Goal: Task Accomplishment & Management: Use online tool/utility

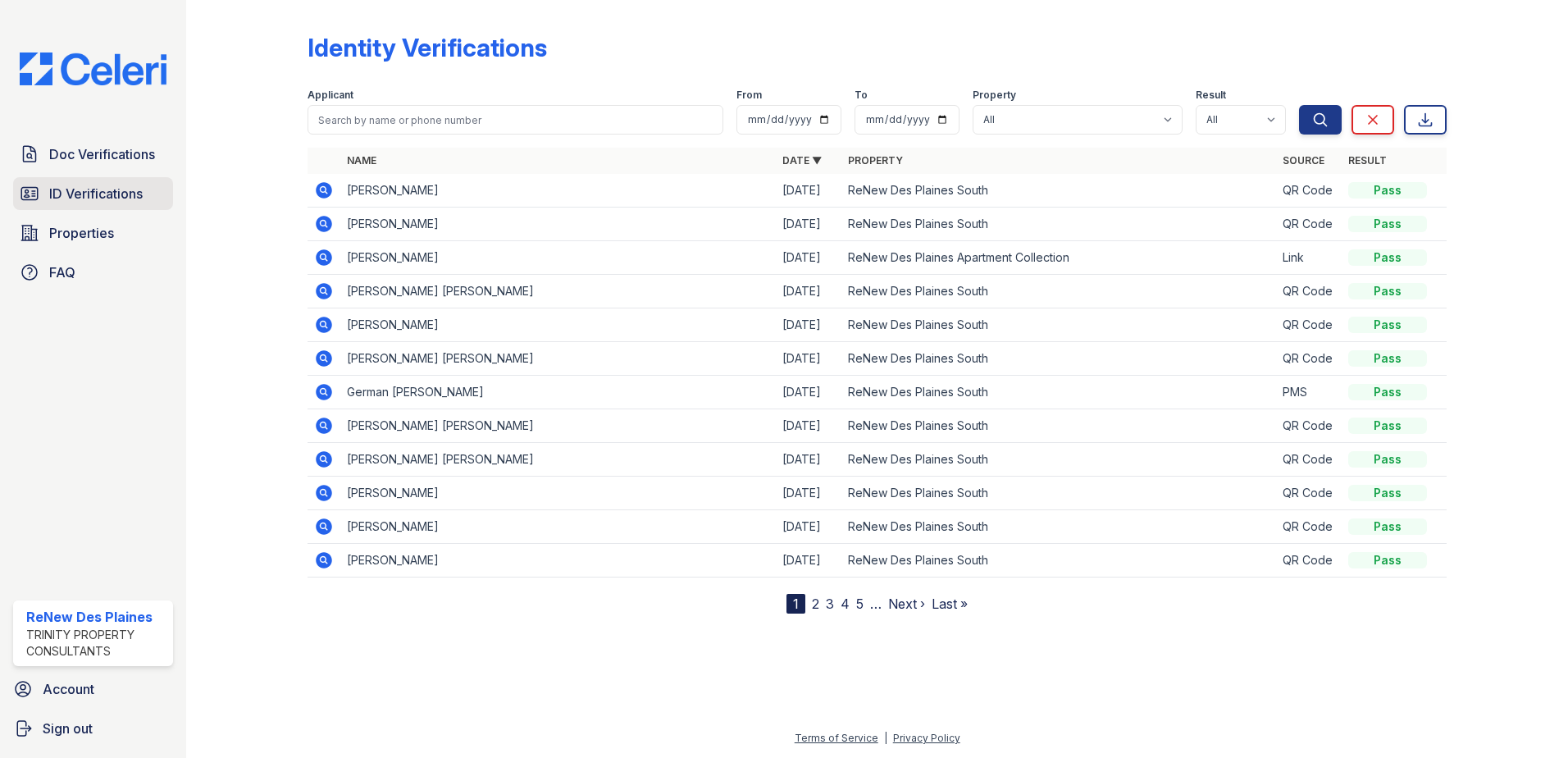
click at [74, 195] on span "ID Verifications" at bounding box center [96, 194] width 94 height 20
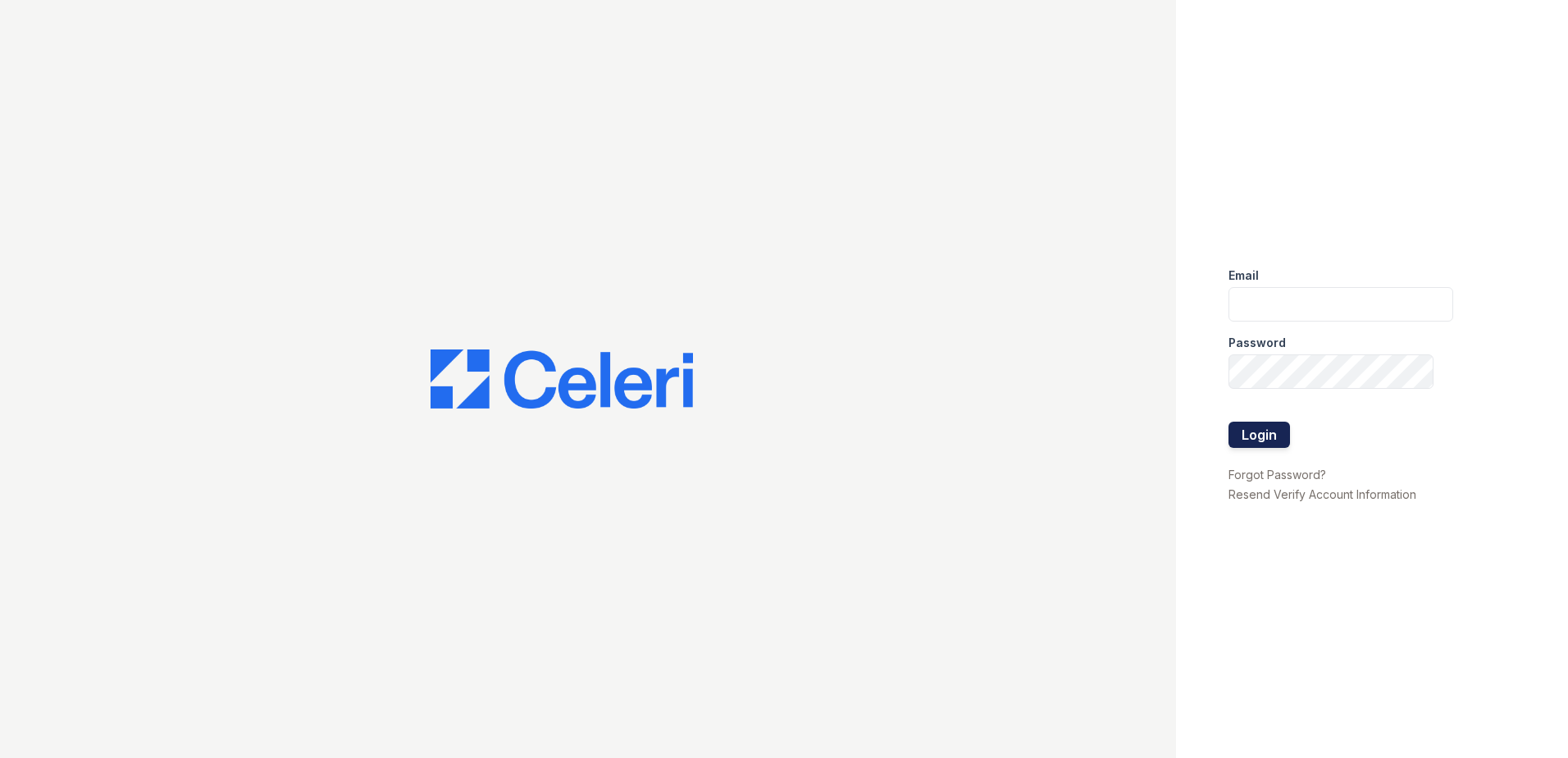
type input "[EMAIL_ADDRESS][DOMAIN_NAME]"
click at [1286, 437] on button "Login" at bounding box center [1259, 434] width 61 height 26
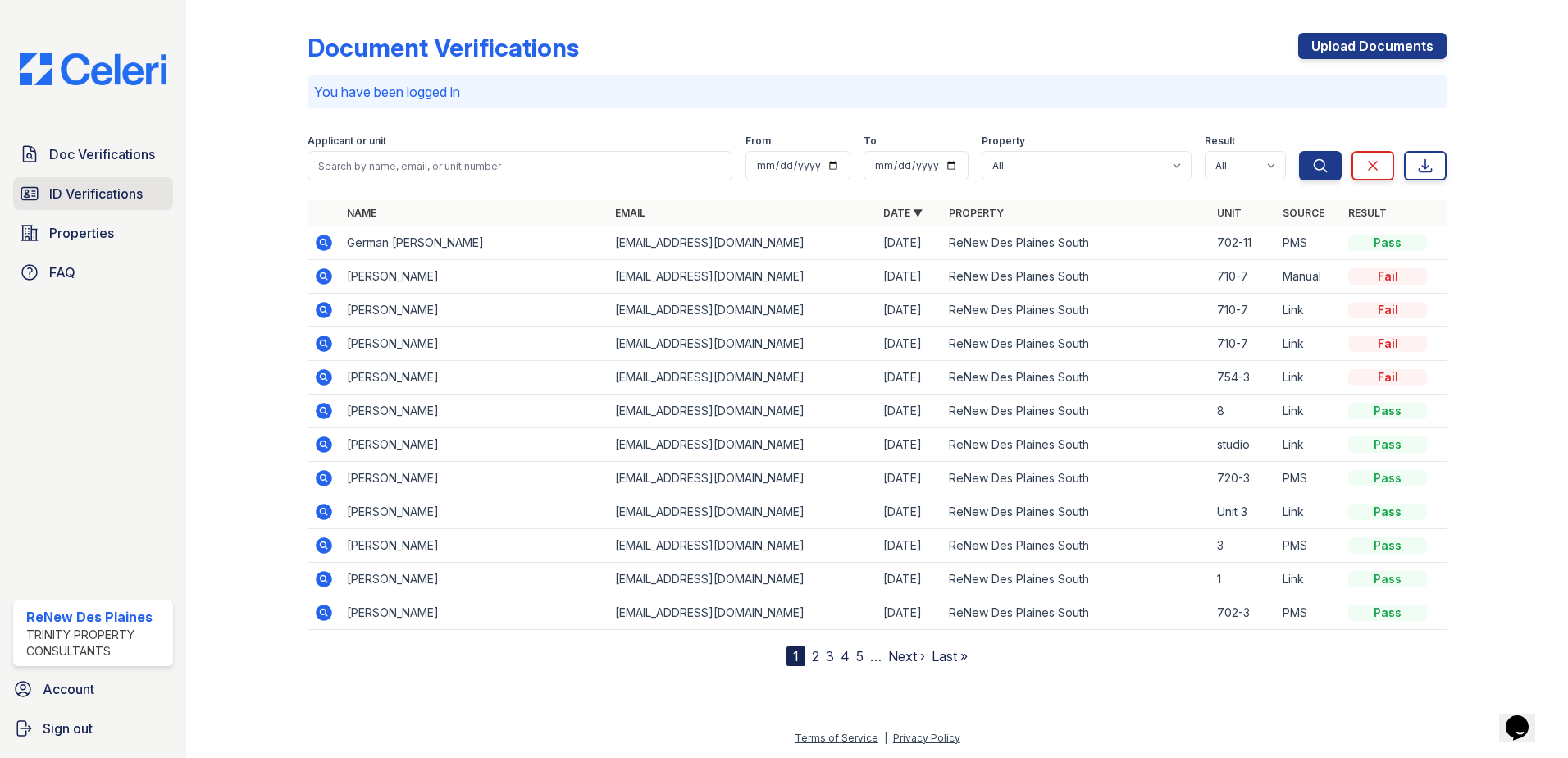
click at [83, 196] on span "ID Verifications" at bounding box center [96, 194] width 94 height 20
